Goal: Information Seeking & Learning: Check status

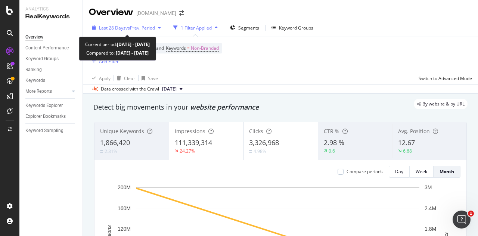
click at [137, 27] on span "vs Prev. Period" at bounding box center [139, 28] width 29 height 6
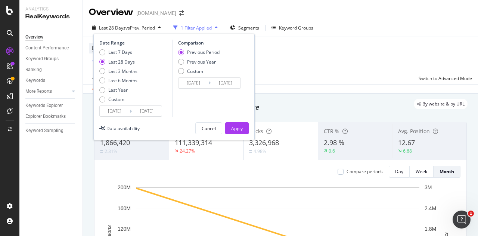
click at [113, 109] on input "[DATE]" at bounding box center [115, 111] width 30 height 10
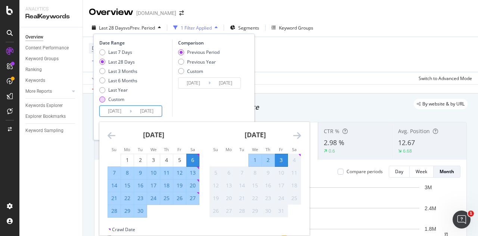
click at [107, 101] on div "Custom" at bounding box center [118, 99] width 38 height 6
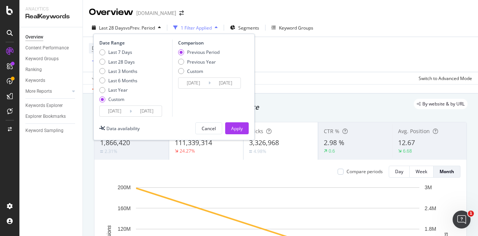
click at [119, 109] on input "[DATE]" at bounding box center [115, 111] width 30 height 10
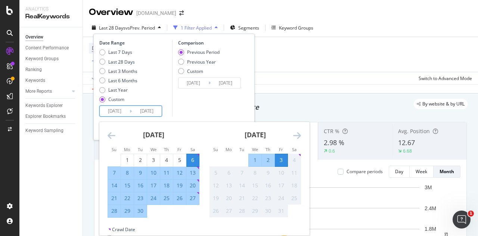
click at [115, 137] on div "[DATE]" at bounding box center [154, 138] width 92 height 32
click at [109, 136] on icon "Move backward to switch to the previous month." at bounding box center [112, 135] width 8 height 9
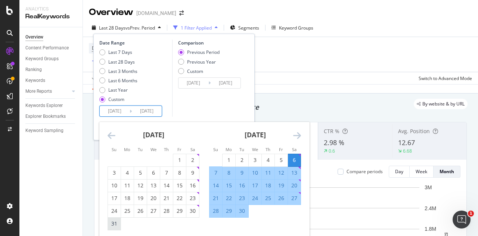
click at [111, 225] on div "31" at bounding box center [114, 223] width 13 height 7
type input "[DATE]"
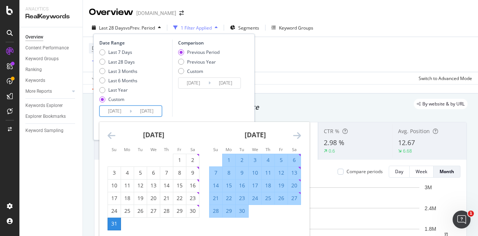
click at [301, 136] on icon "Move forward to switch to the next month." at bounding box center [297, 135] width 8 height 9
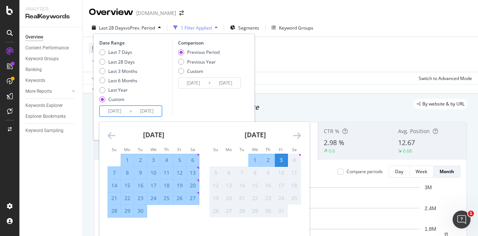
click at [278, 163] on div "3" at bounding box center [281, 159] width 13 height 7
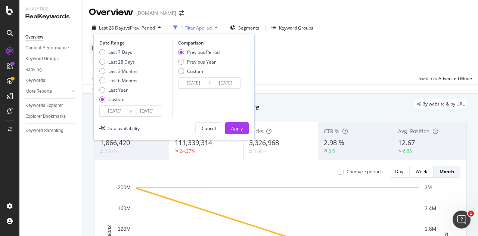
click at [118, 111] on input "[DATE]" at bounding box center [115, 111] width 30 height 10
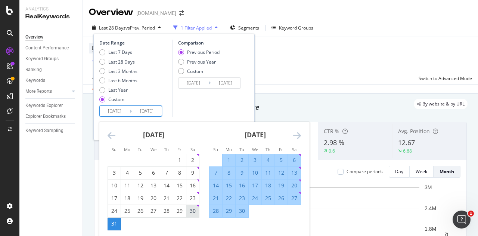
click at [195, 210] on div "30" at bounding box center [192, 210] width 13 height 7
type input "[DATE]"
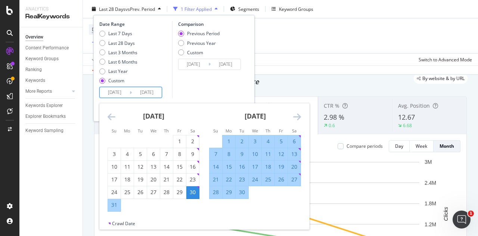
scroll to position [37, 0]
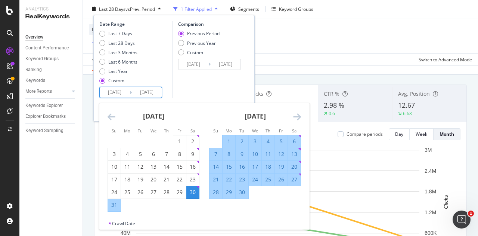
click at [305, 115] on div "[DATE] 1 2 3 4 5 6 7 8 9 10 11 12 13 14 15 16 17 18 19 20 21 22 23 24 25 26 27 …" at bounding box center [306, 157] width 406 height 108
click at [301, 115] on div "[DATE] 1 2 3 4 5 6 7 8 9 10 11 12 13 14 15 16 17 18 19 20 21 22 23 24 25 26 27 …" at bounding box center [255, 151] width 102 height 96
click at [298, 116] on icon "Move forward to switch to the next month." at bounding box center [297, 116] width 8 height 9
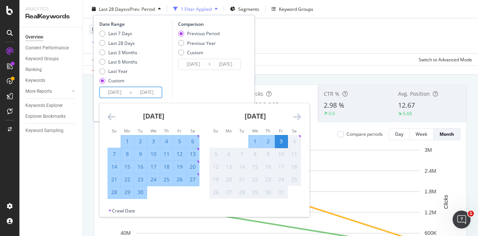
drag, startPoint x: 202, startPoint y: 71, endPoint x: 200, endPoint y: 80, distance: 9.1
click at [201, 74] on div "Comparison Previous Period Previous Year Custom [DATE] Navigate forward to inte…" at bounding box center [207, 59] width 71 height 77
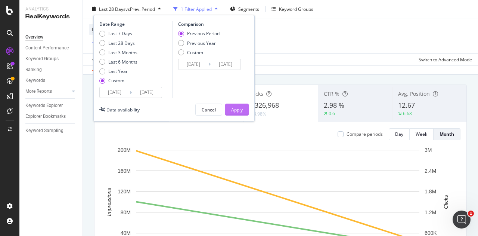
click at [242, 109] on div "Apply" at bounding box center [237, 109] width 12 height 6
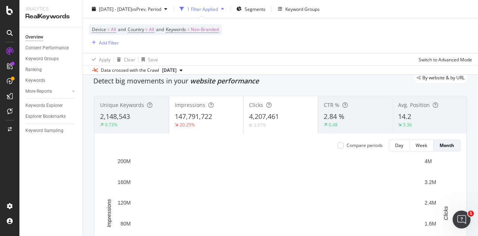
scroll to position [37, 0]
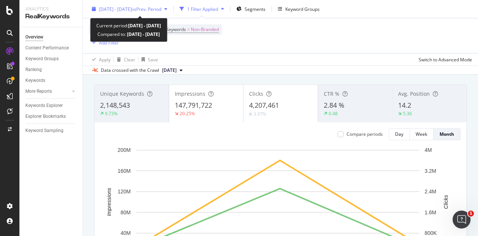
click at [123, 9] on span "[DATE] - [DATE]" at bounding box center [115, 9] width 33 height 6
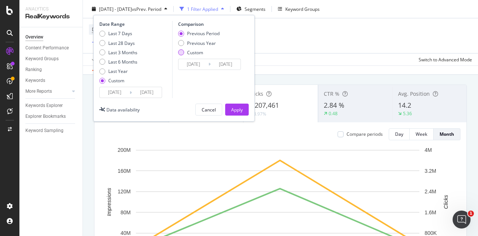
click at [183, 53] on div "Custom" at bounding box center [181, 52] width 6 height 6
click at [192, 60] on input "[DATE]" at bounding box center [193, 64] width 30 height 10
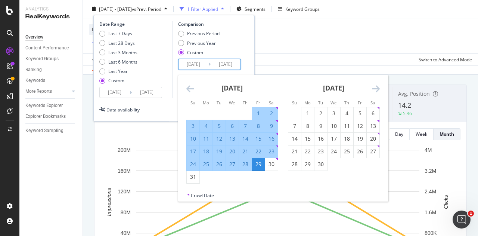
click at [189, 84] on icon "Move backward to switch to the previous month." at bounding box center [190, 88] width 8 height 9
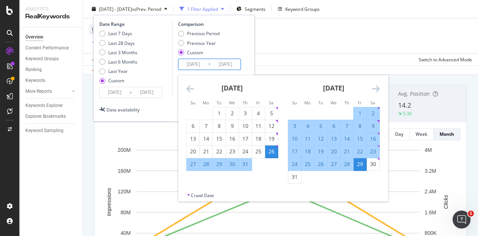
click at [189, 84] on icon "Move backward to switch to the previous month." at bounding box center [190, 88] width 8 height 9
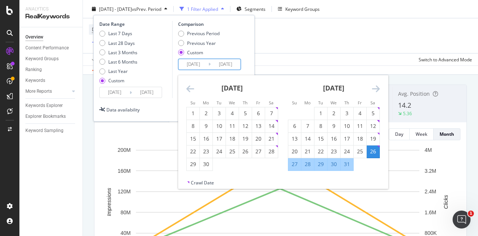
click at [189, 84] on icon "Move backward to switch to the previous month." at bounding box center [190, 88] width 8 height 9
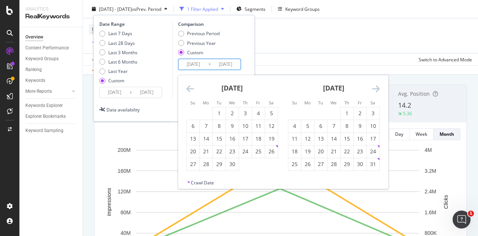
click at [189, 84] on icon "Move backward to switch to the previous month." at bounding box center [190, 88] width 8 height 9
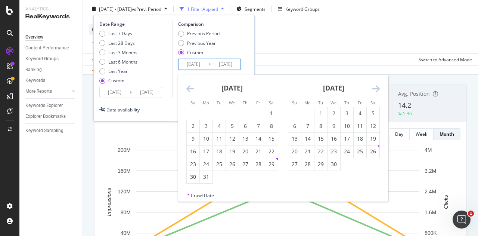
click at [189, 84] on icon "Move backward to switch to the previous month." at bounding box center [190, 88] width 8 height 9
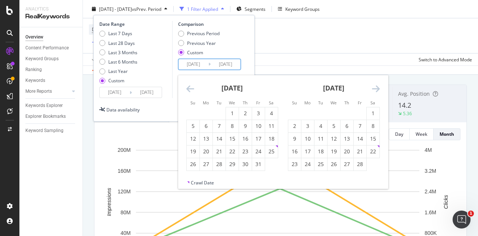
click at [189, 84] on icon "Move backward to switch to the previous month." at bounding box center [190, 88] width 8 height 9
click at [192, 86] on icon "Move backward to switch to the previous month." at bounding box center [190, 88] width 8 height 9
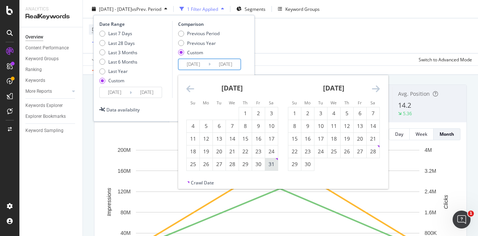
click at [268, 163] on div "31" at bounding box center [271, 163] width 13 height 7
type input "[DATE]"
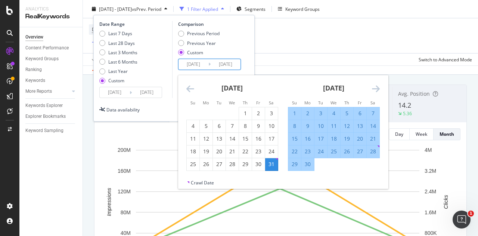
click at [376, 89] on icon "Move forward to switch to the next month." at bounding box center [376, 88] width 8 height 9
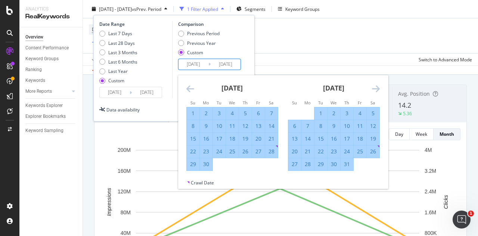
click at [361, 113] on div "4" at bounding box center [360, 112] width 13 height 7
type input "[DATE]"
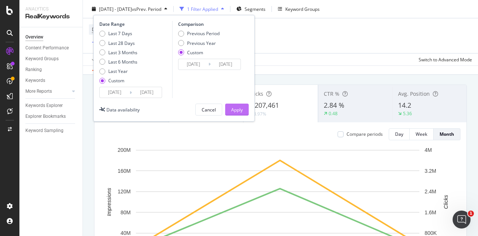
click at [233, 112] on div "Apply" at bounding box center [237, 109] width 12 height 6
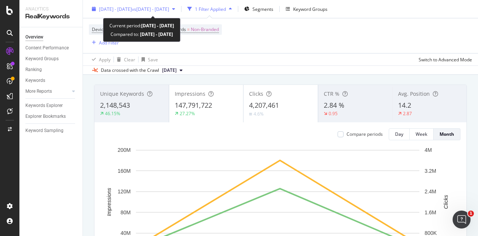
click at [128, 6] on span "[DATE] - [DATE]" at bounding box center [115, 9] width 33 height 6
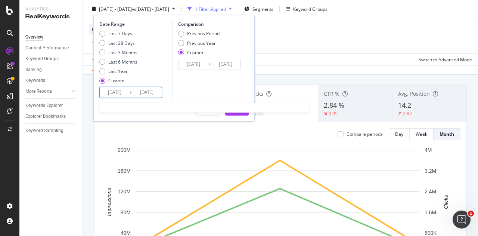
click at [111, 89] on input "[DATE]" at bounding box center [115, 92] width 30 height 10
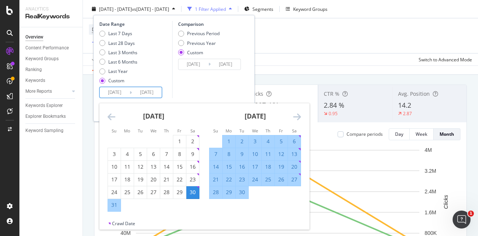
click at [109, 115] on icon "Move backward to switch to the previous month." at bounding box center [112, 116] width 8 height 9
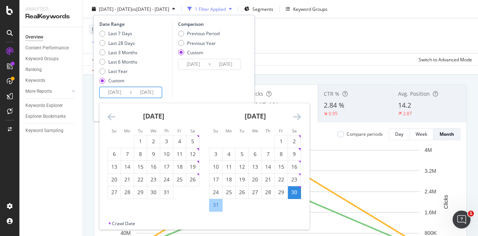
click at [109, 115] on icon "Move backward to switch to the previous month." at bounding box center [112, 116] width 8 height 9
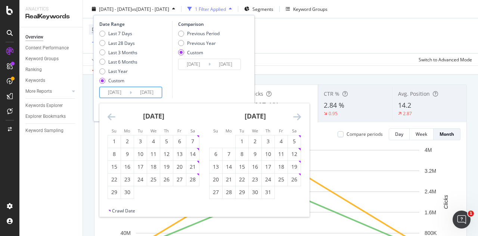
click at [109, 115] on icon "Move backward to switch to the previous month." at bounding box center [112, 116] width 8 height 9
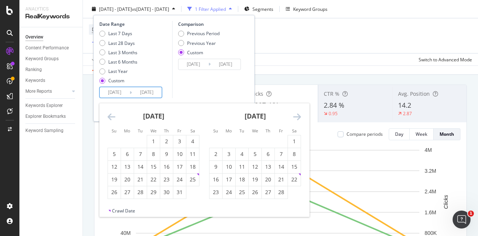
click at [109, 115] on icon "Move backward to switch to the previous month." at bounding box center [112, 116] width 8 height 9
click at [297, 116] on icon "Move forward to switch to the next month." at bounding box center [297, 116] width 8 height 9
click at [290, 141] on div "1" at bounding box center [294, 140] width 13 height 7
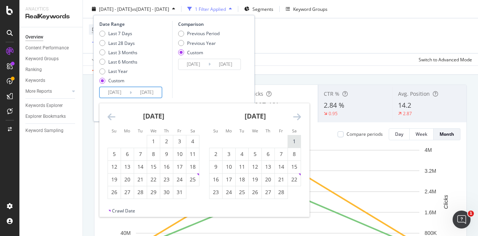
type input "[DATE]"
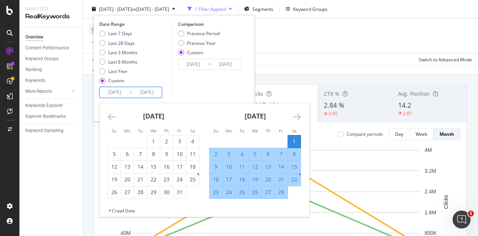
click at [212, 89] on div "Comparison Previous Period Previous Year Custom [DATE] Navigate forward to inte…" at bounding box center [207, 59] width 71 height 77
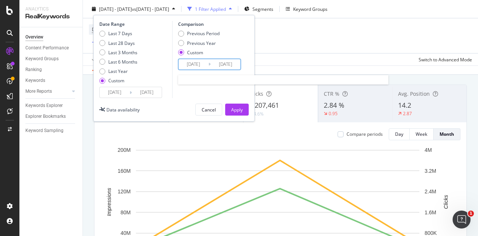
click at [200, 62] on input "[DATE]" at bounding box center [193, 64] width 30 height 10
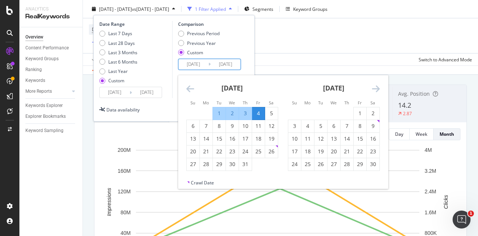
click at [182, 90] on div "[DATE] 1 2 3 4 5 6 7 8 9 10 11 12 13 14 15 16 17 18 19 20 21 22 23 24 25 26 27 …" at bounding box center [232, 123] width 102 height 96
click at [186, 89] on icon "Move backward to switch to the previous month." at bounding box center [190, 88] width 8 height 9
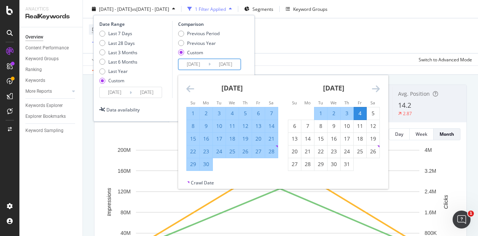
click at [186, 89] on icon "Move backward to switch to the previous month." at bounding box center [190, 88] width 8 height 9
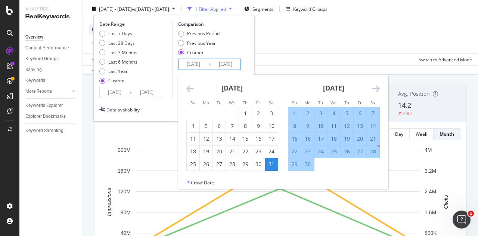
click at [186, 89] on icon "Move backward to switch to the previous month." at bounding box center [190, 88] width 8 height 9
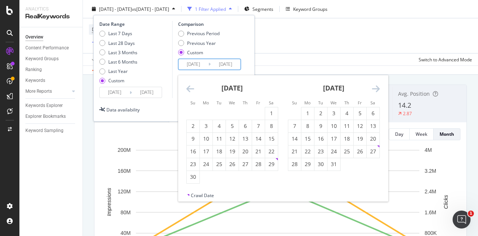
click at [186, 89] on icon "Move backward to switch to the previous month." at bounding box center [190, 88] width 8 height 9
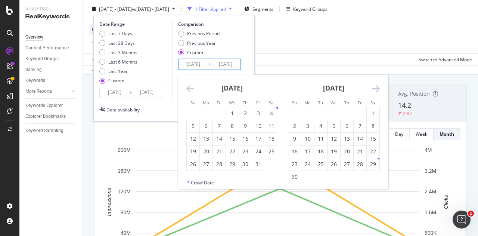
click at [186, 89] on icon "Move backward to switch to the previous month." at bounding box center [190, 88] width 8 height 9
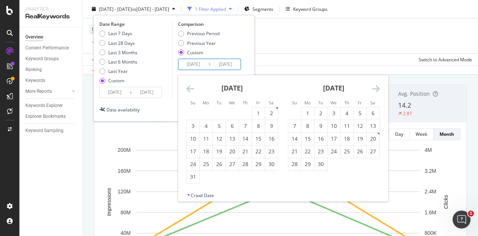
click at [186, 89] on icon "Move backward to switch to the previous month." at bounding box center [190, 88] width 8 height 9
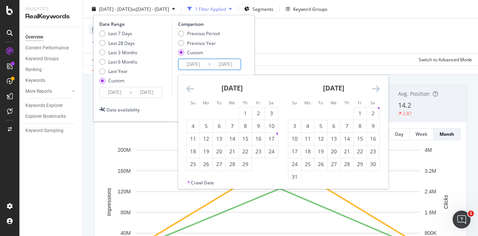
click at [186, 89] on icon "Move backward to switch to the previous month." at bounding box center [190, 88] width 8 height 9
click at [374, 113] on div "3" at bounding box center [373, 112] width 13 height 7
type input "[DATE]"
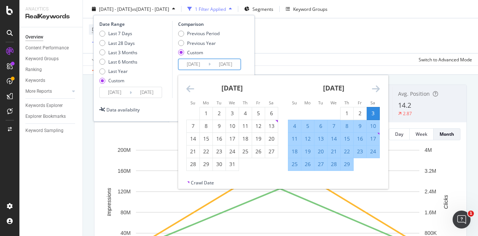
click at [236, 48] on div "Previous Period Previous Year Custom" at bounding box center [210, 44] width 65 height 28
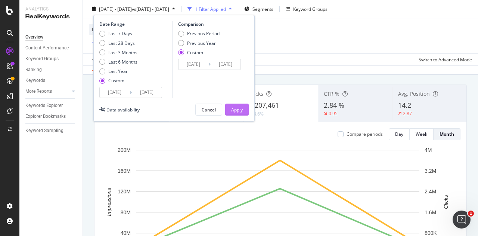
click at [238, 105] on div "Apply" at bounding box center [237, 109] width 12 height 11
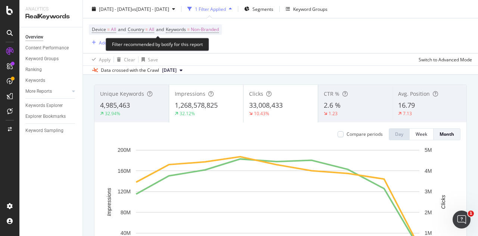
drag, startPoint x: 205, startPoint y: 30, endPoint x: 202, endPoint y: 41, distance: 11.4
click at [205, 30] on span "Non-Branded" at bounding box center [205, 29] width 28 height 10
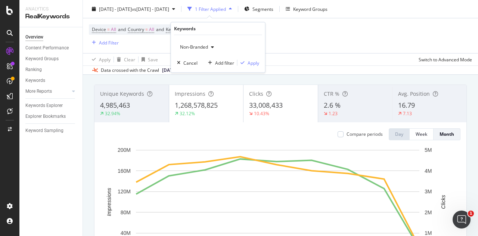
click at [200, 43] on div "Non-Branded" at bounding box center [197, 46] width 40 height 11
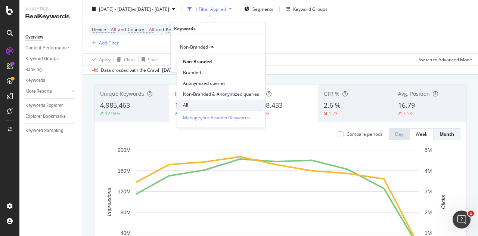
click at [191, 103] on span "All" at bounding box center [221, 105] width 76 height 7
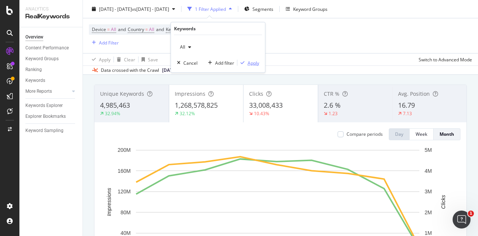
click at [248, 63] on div "Apply" at bounding box center [254, 62] width 12 height 6
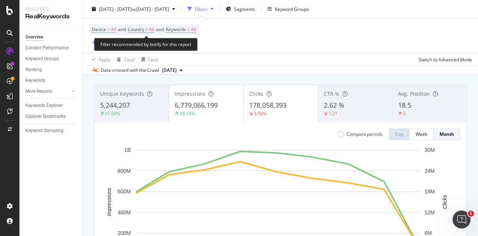
click at [185, 26] on span "Device = All and Country = All and Keywords = All" at bounding box center [144, 29] width 104 height 10
click at [184, 29] on span "Keywords" at bounding box center [176, 29] width 20 height 6
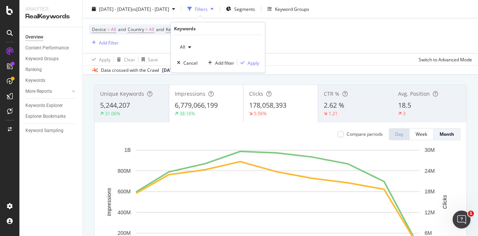
click at [189, 47] on icon "button" at bounding box center [189, 47] width 3 height 4
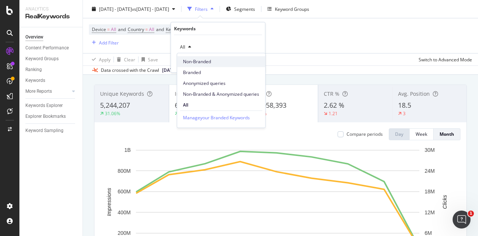
click at [201, 58] on span "Non-Branded" at bounding box center [221, 61] width 76 height 7
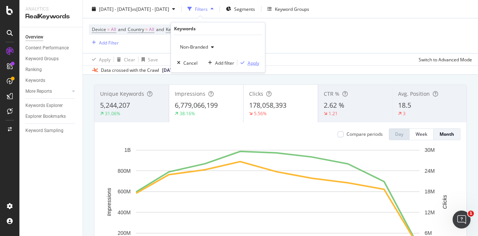
click at [246, 64] on div "button" at bounding box center [242, 62] width 10 height 4
